Goal: Task Accomplishment & Management: Manage account settings

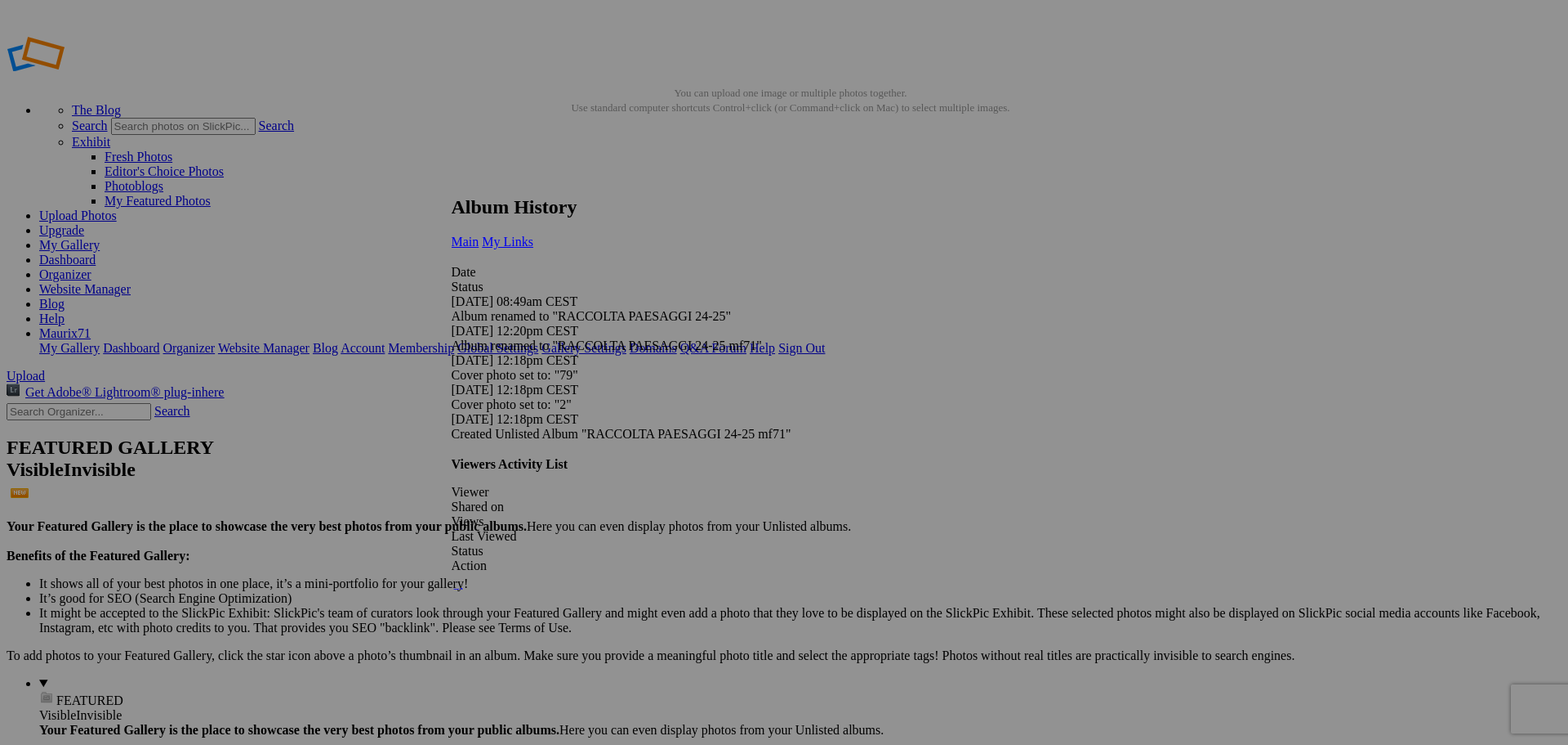
click at [534, 234] on span "My Links" at bounding box center [507, 241] width 52 height 14
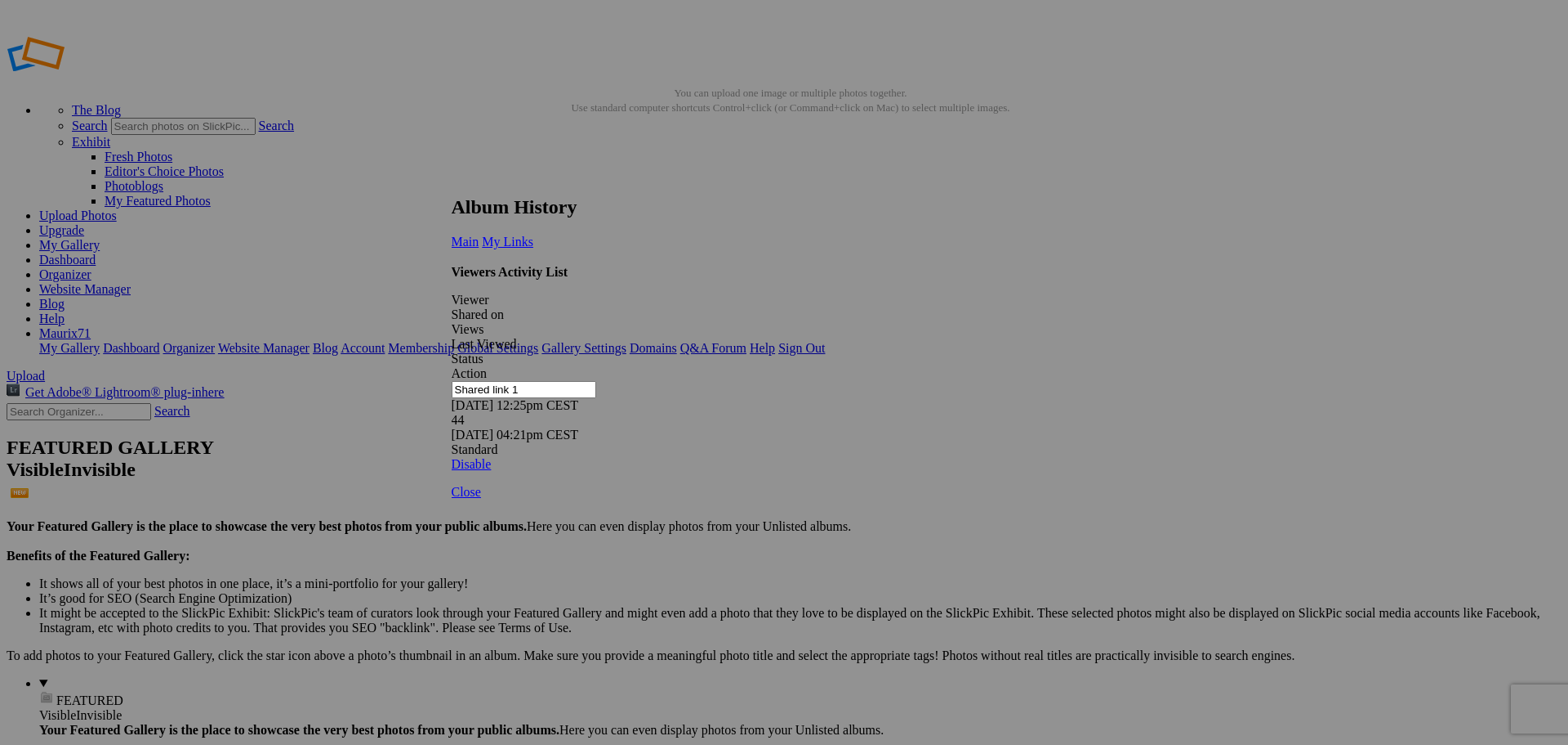
click at [661, 384] on div "Viewers Activity List Viewer Shared on Views Last Viewed Status Action Shared l…" at bounding box center [779, 368] width 653 height 207
click at [785, 374] on div "Viewers Activity List Viewer Shared on Views Last Viewed Status Action Shared l…" at bounding box center [779, 368] width 653 height 207
click at [781, 372] on div "Viewers Activity List Viewer Shared on Views Last Viewed Status Action Shared l…" at bounding box center [779, 368] width 653 height 207
drag, startPoint x: 586, startPoint y: 302, endPoint x: 489, endPoint y: 302, distance: 97.0
click at [489, 381] on div "Shared link 1 08/04/25 12:25pm CEST 44 09/02/25 04:21pm CEST Standard Disable" at bounding box center [779, 426] width 653 height 90
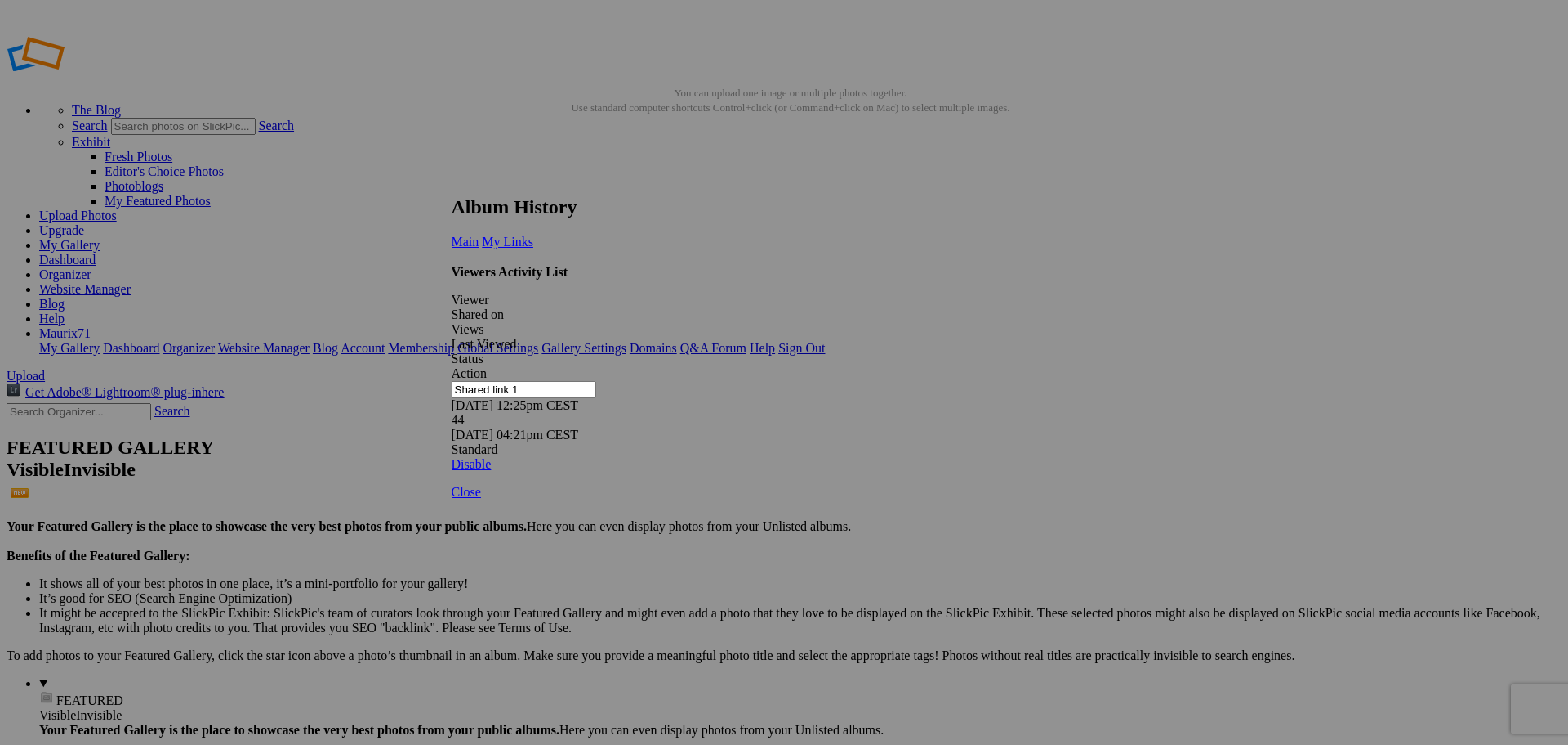
click at [729, 461] on div "Viewers Activity List Viewer Shared on Views Last Viewed Status Action Shared l…" at bounding box center [779, 368] width 653 height 207
click at [855, 448] on div "Viewers Activity List Viewer Shared on Views Last Viewed Status Action Shared l…" at bounding box center [779, 368] width 653 height 207
click at [481, 499] on span "Close" at bounding box center [467, 491] width 29 height 14
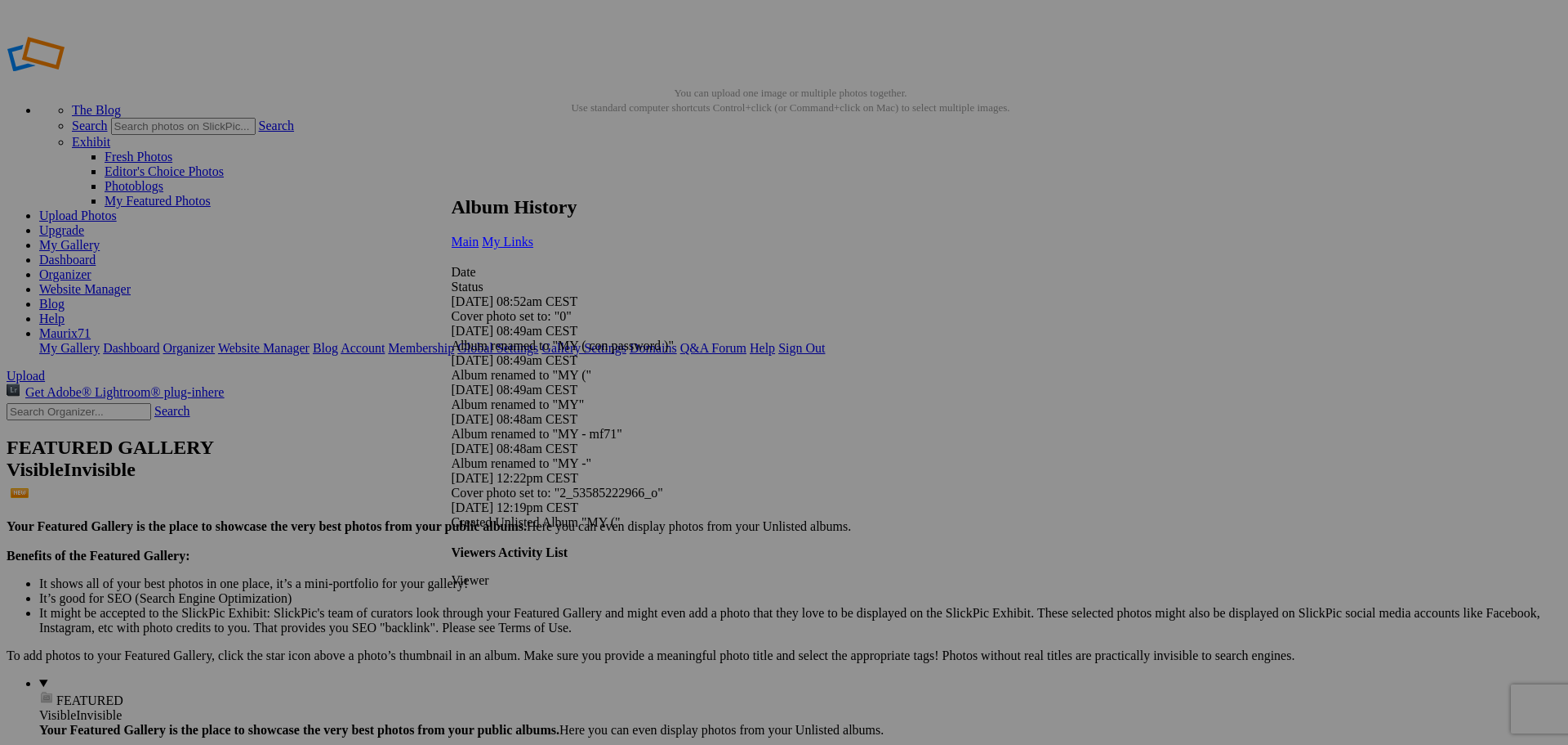
click at [534, 234] on span "My Links" at bounding box center [507, 241] width 52 height 14
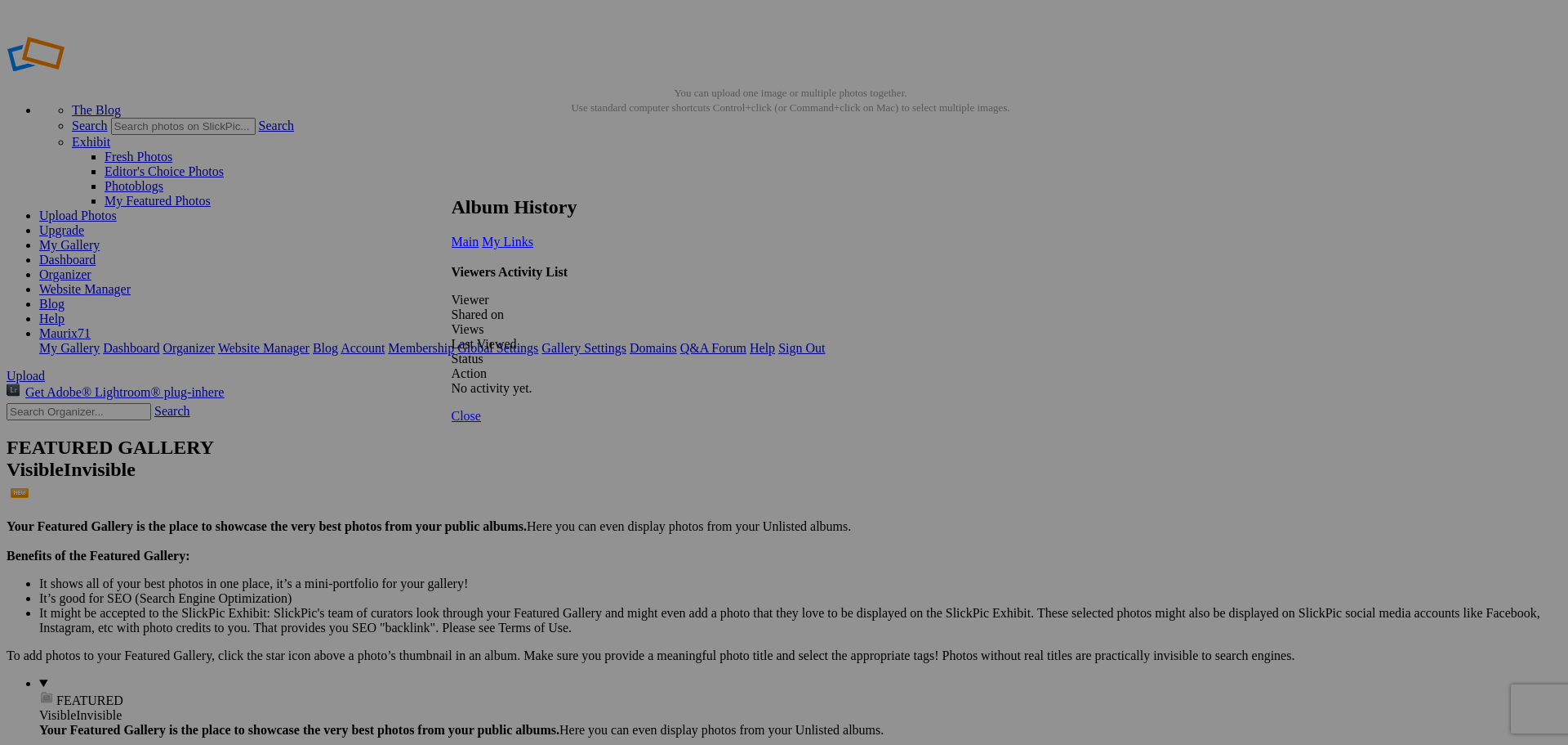
click at [481, 422] on span "Close" at bounding box center [467, 415] width 29 height 14
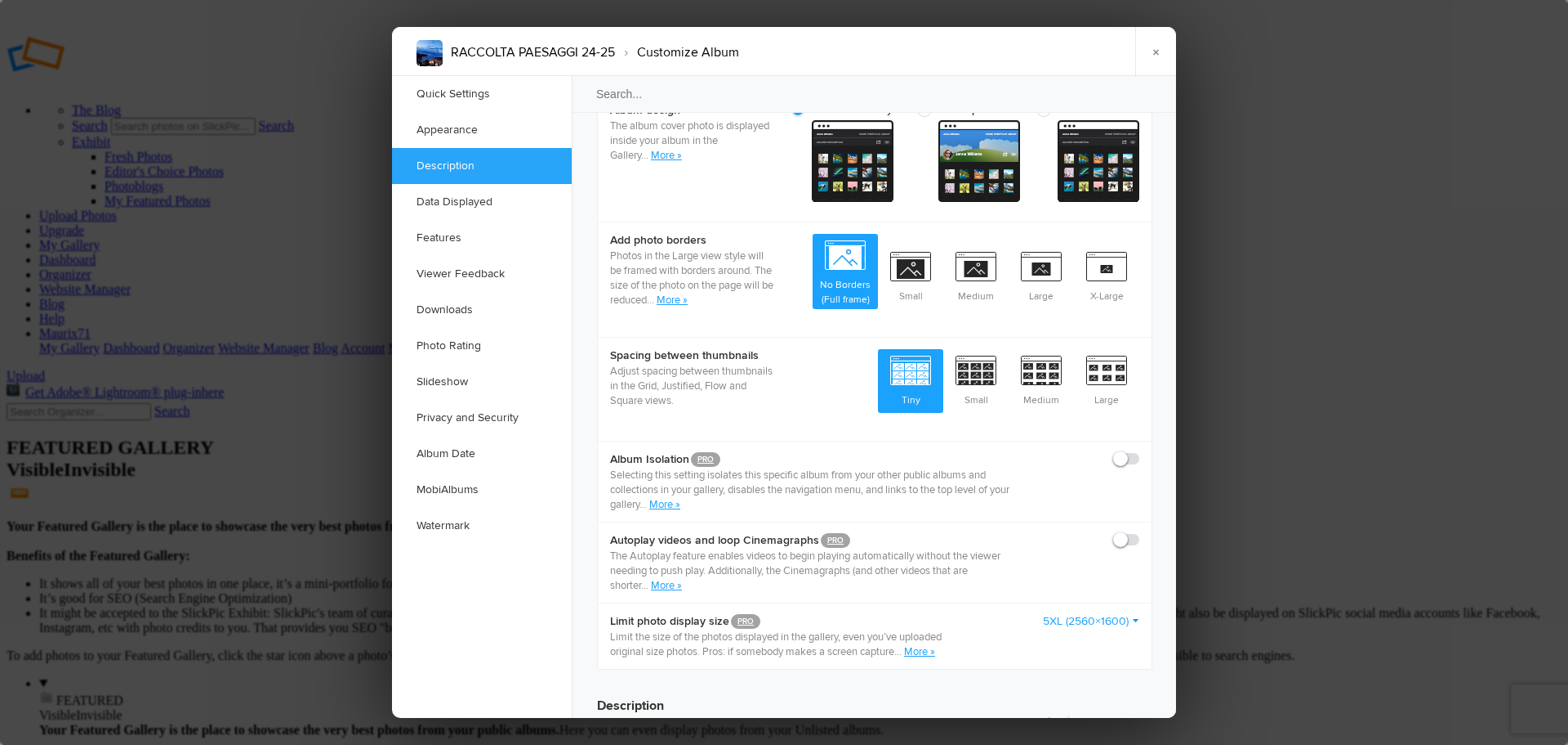
scroll to position [1226, 0]
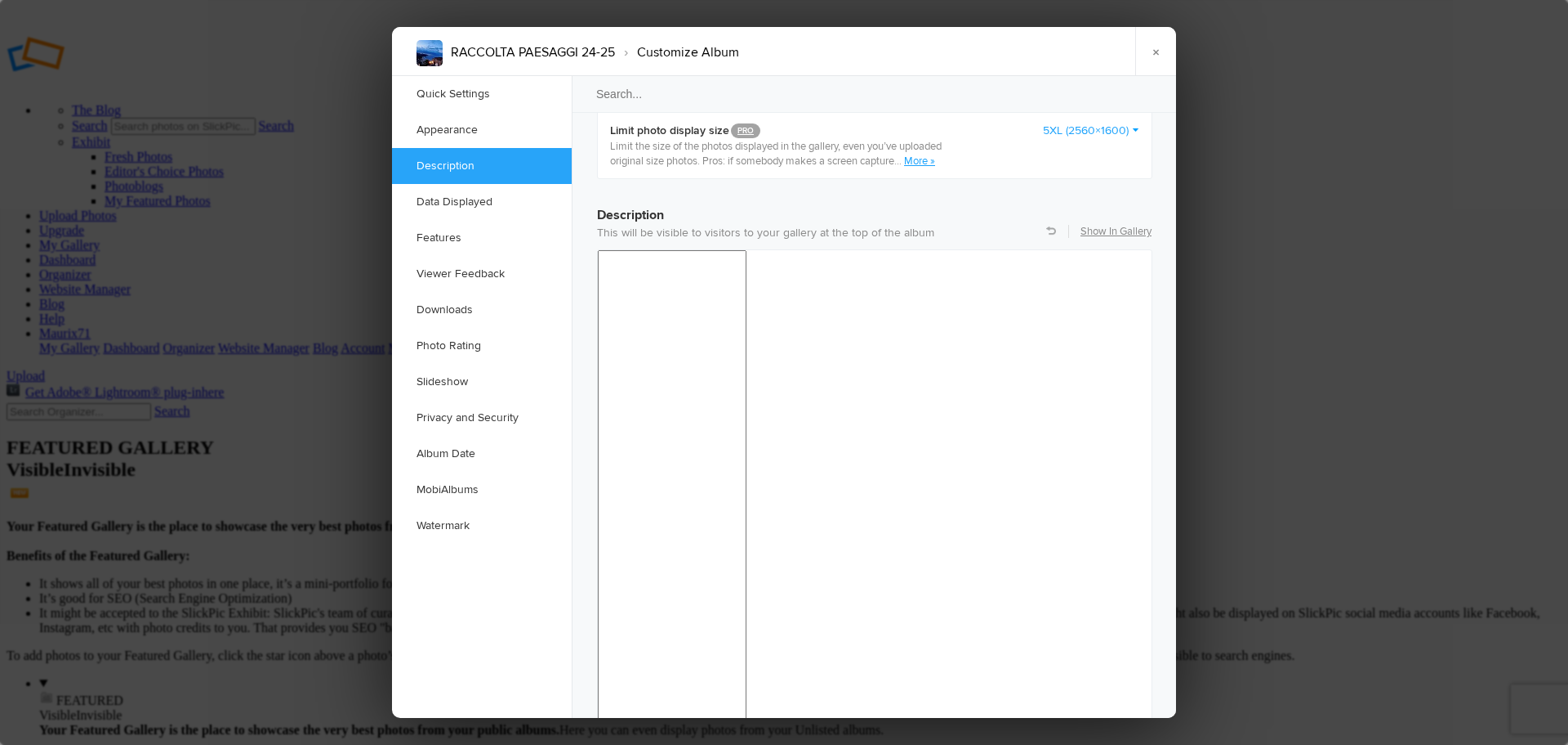
drag, startPoint x: 835, startPoint y: 1049, endPoint x: 553, endPoint y: 1046, distance: 282.0
click at [959, 378] on div "24pt" at bounding box center [999, 376] width 151 height 23
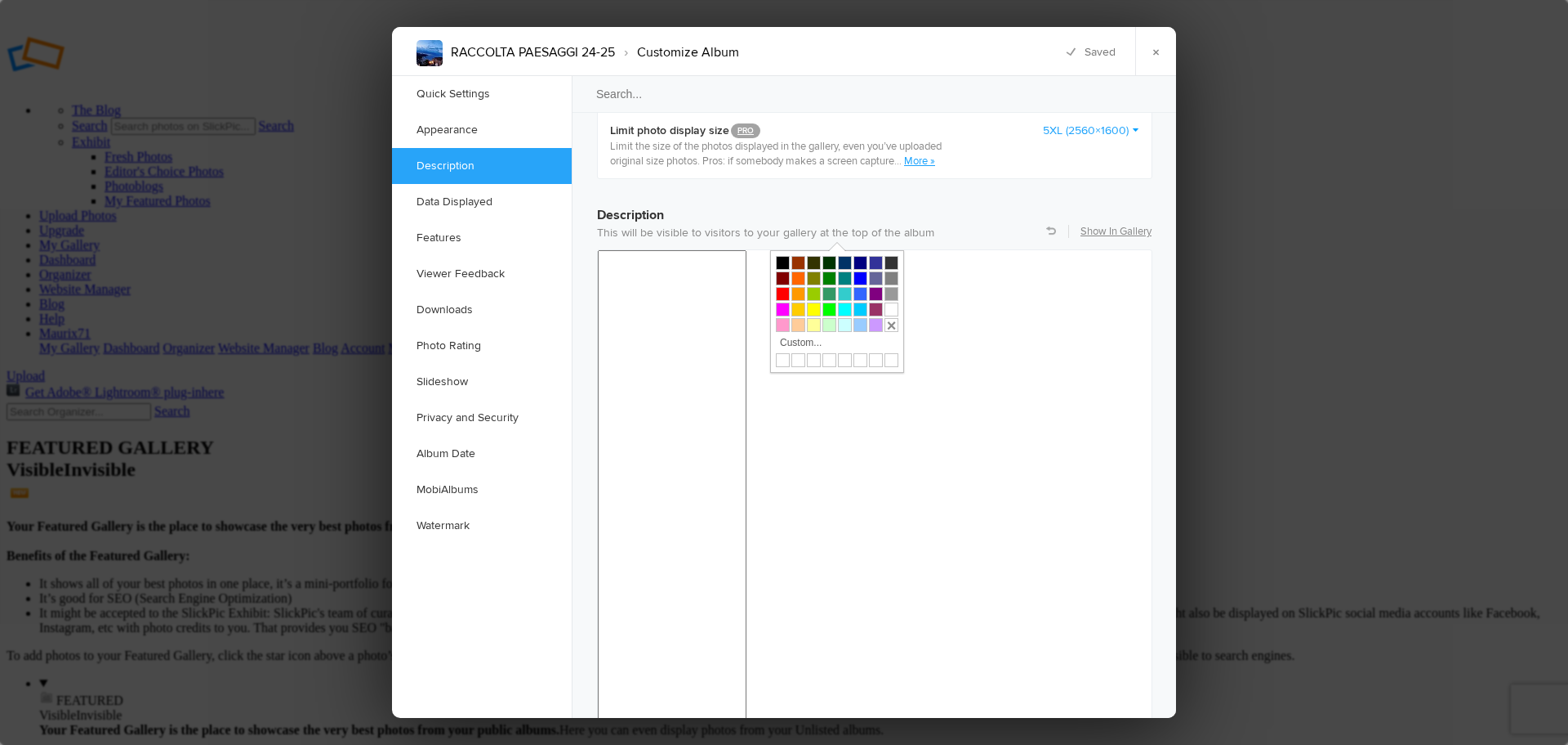
click at [780, 292] on div at bounding box center [783, 294] width 14 height 14
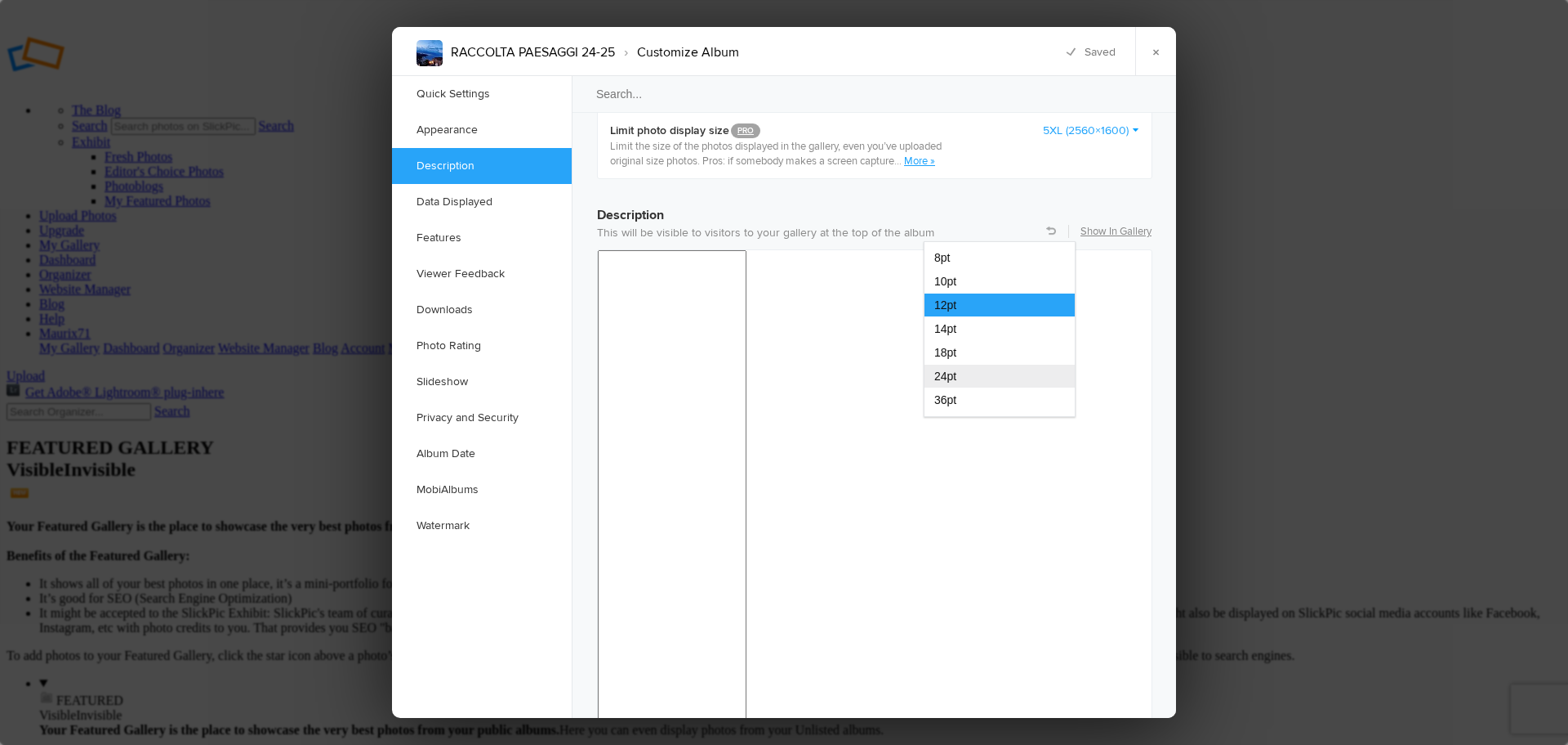
click at [949, 385] on div "24pt" at bounding box center [999, 376] width 151 height 23
drag, startPoint x: 761, startPoint y: 1050, endPoint x: 602, endPoint y: 1052, distance: 159.0
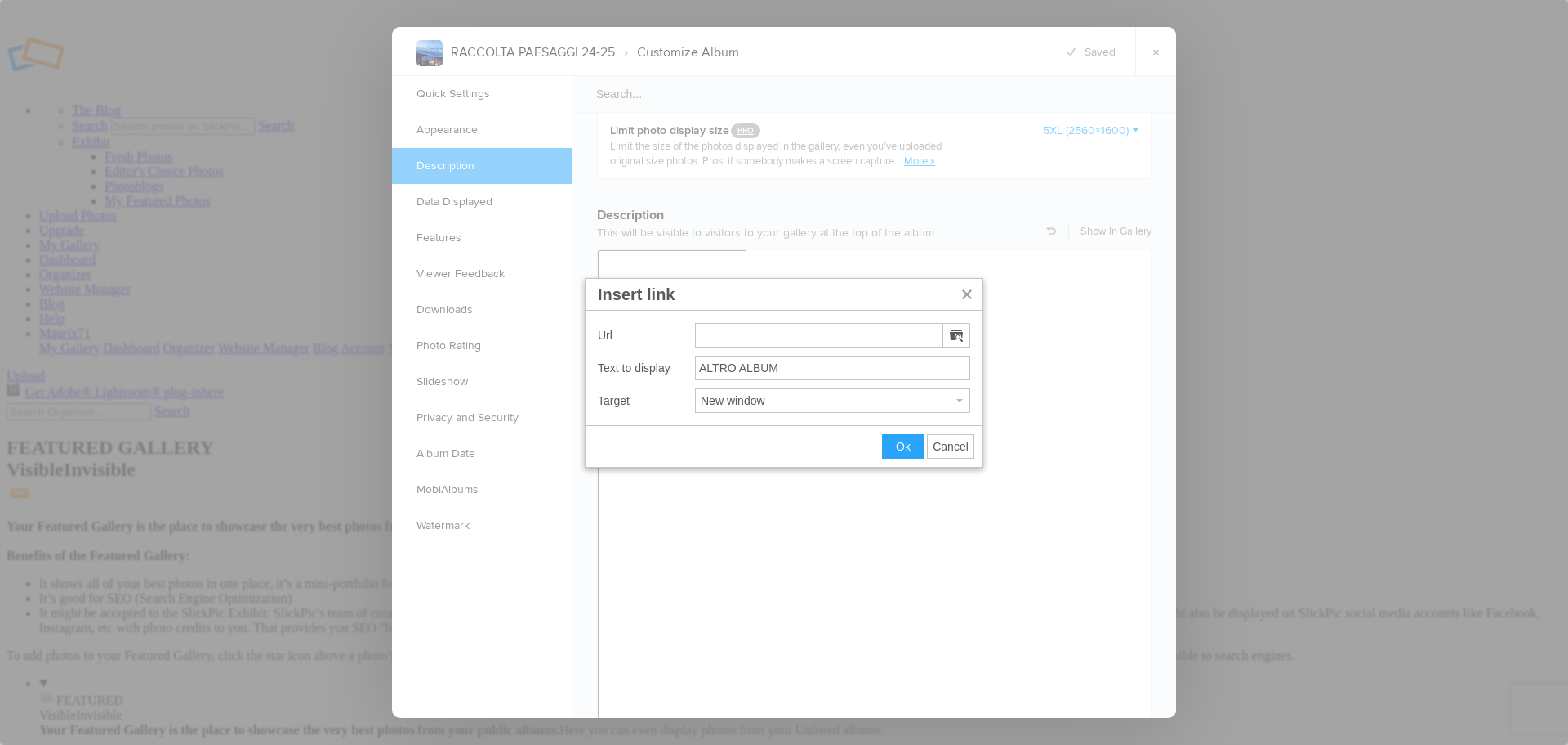
type input "https://imageevent.com/redbully71/raccoltascatti25"
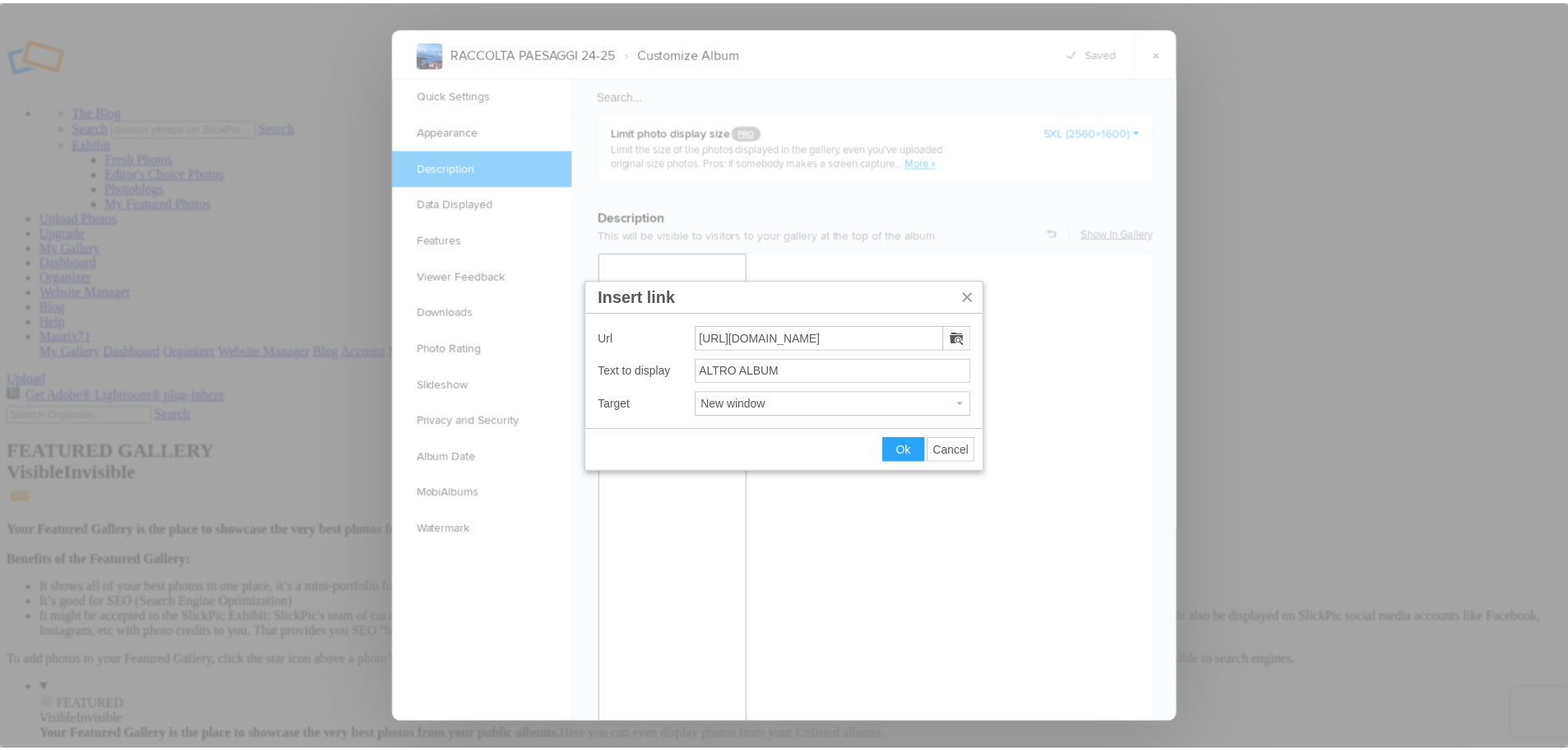
scroll to position [0, 8]
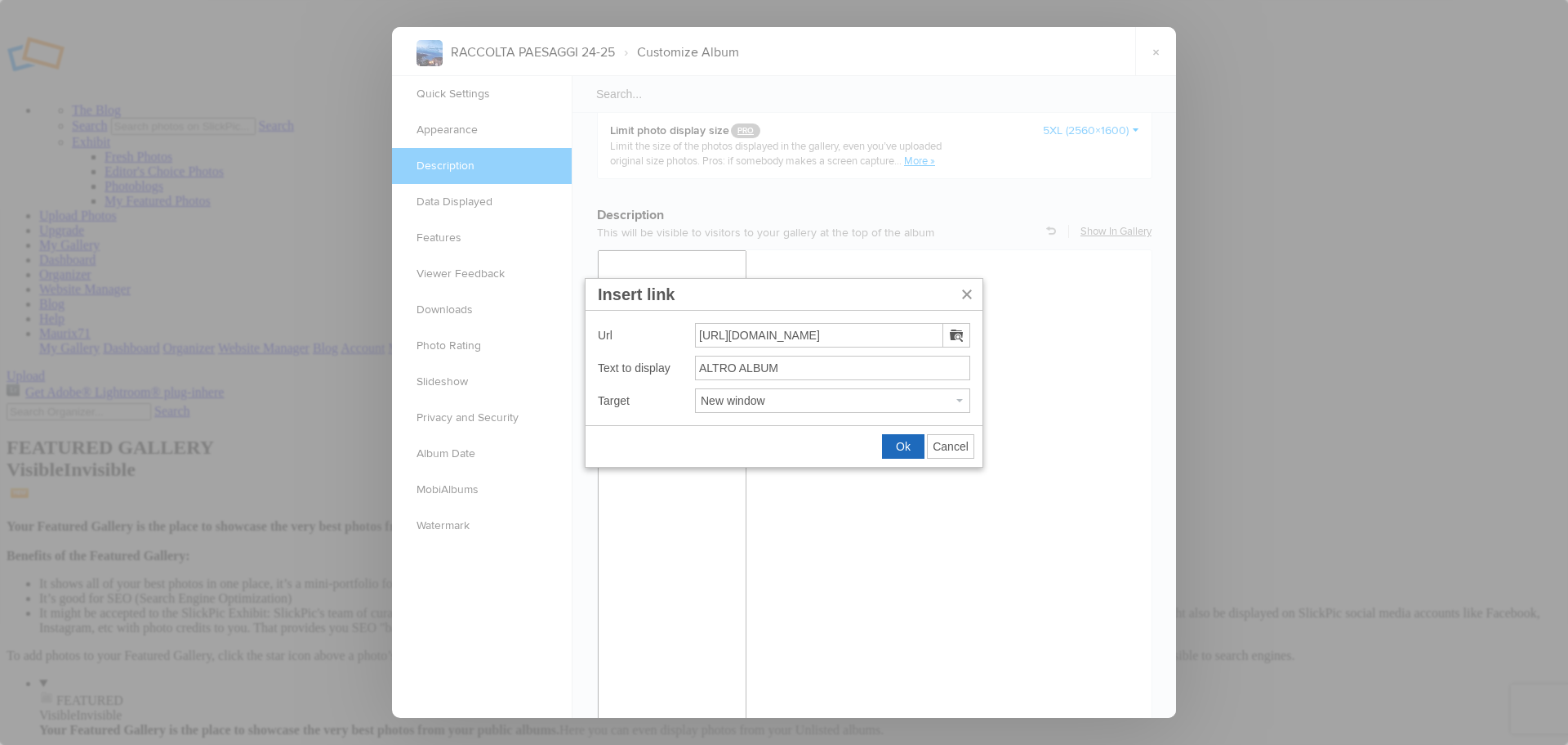
click at [908, 448] on span "Ok" at bounding box center [903, 445] width 15 height 13
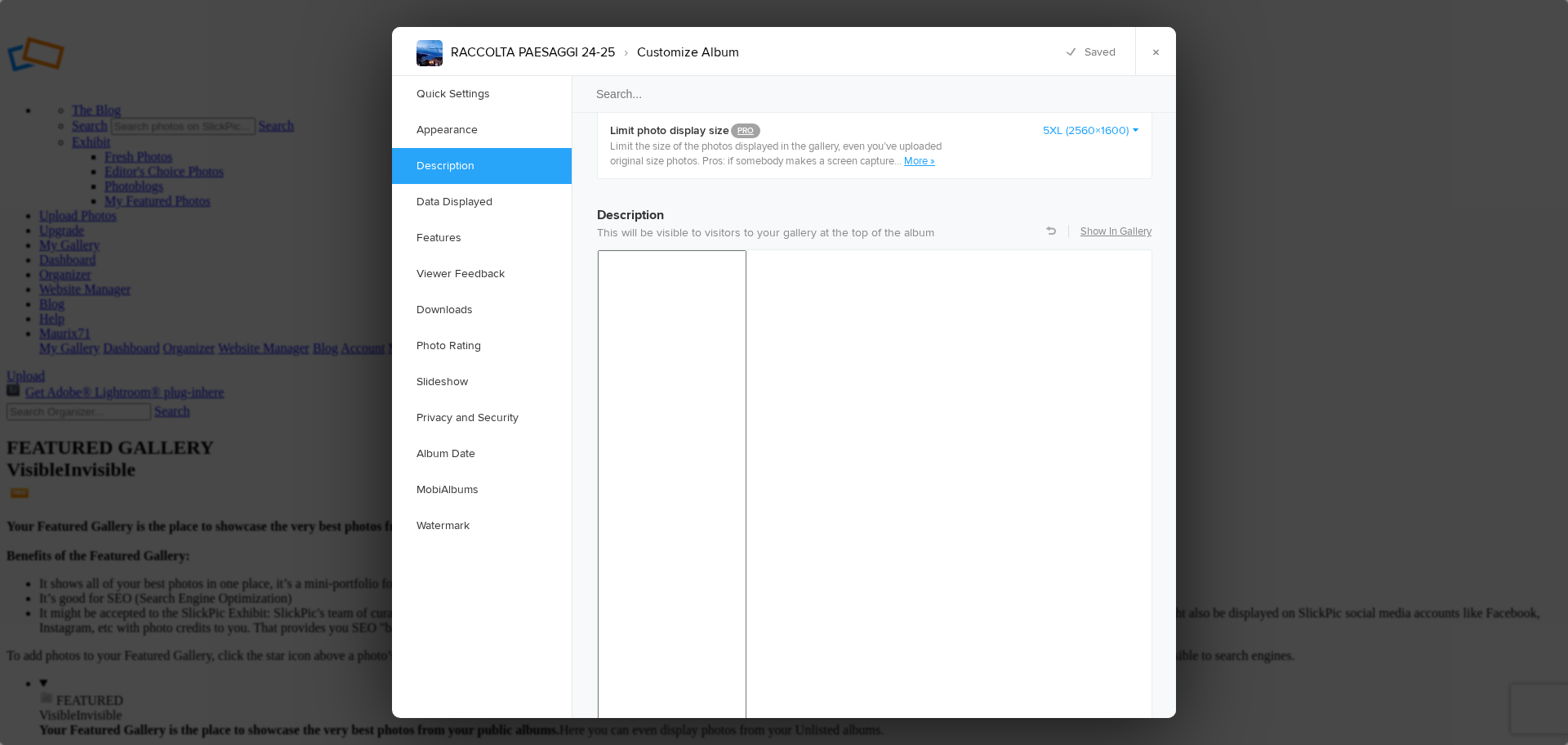
click at [1156, 51] on link "×" at bounding box center [1156, 52] width 41 height 49
